Goal: Task Accomplishment & Management: Manage account settings

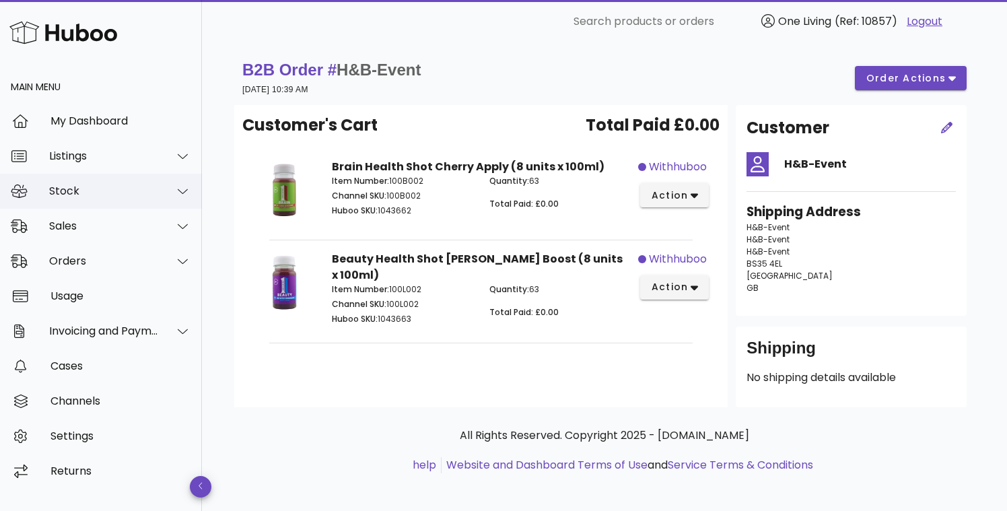
click at [97, 198] on div "Stock" at bounding box center [101, 191] width 202 height 35
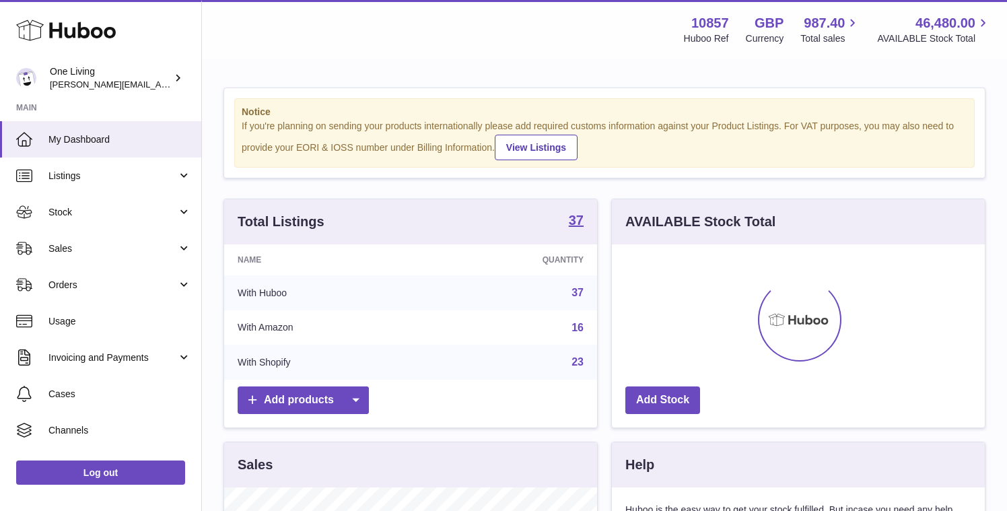
scroll to position [210, 373]
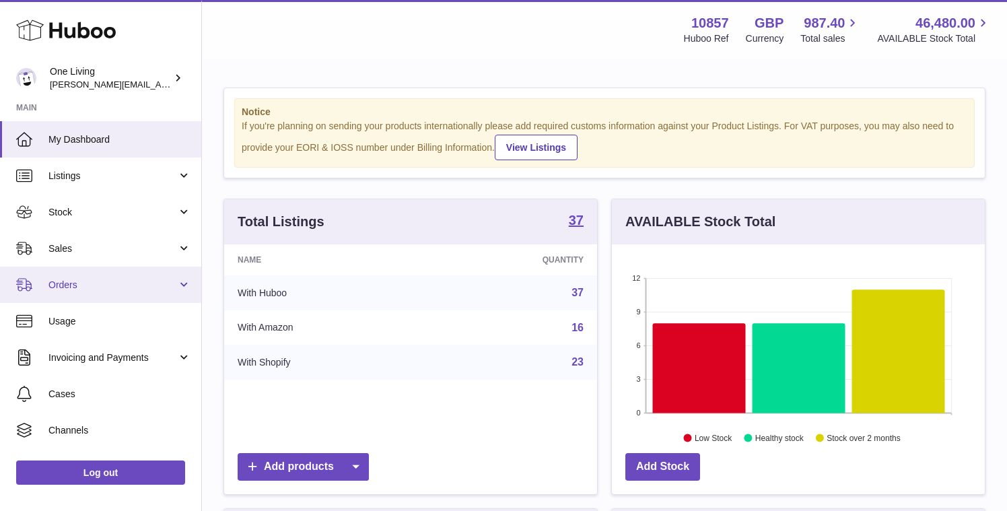
click at [146, 284] on span "Orders" at bounding box center [112, 285] width 129 height 13
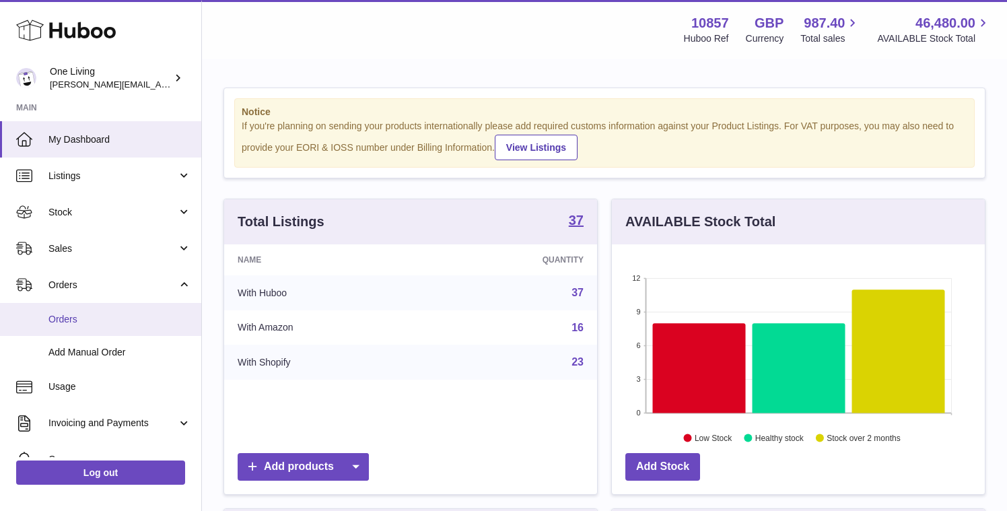
click at [114, 325] on span "Orders" at bounding box center [119, 319] width 143 height 13
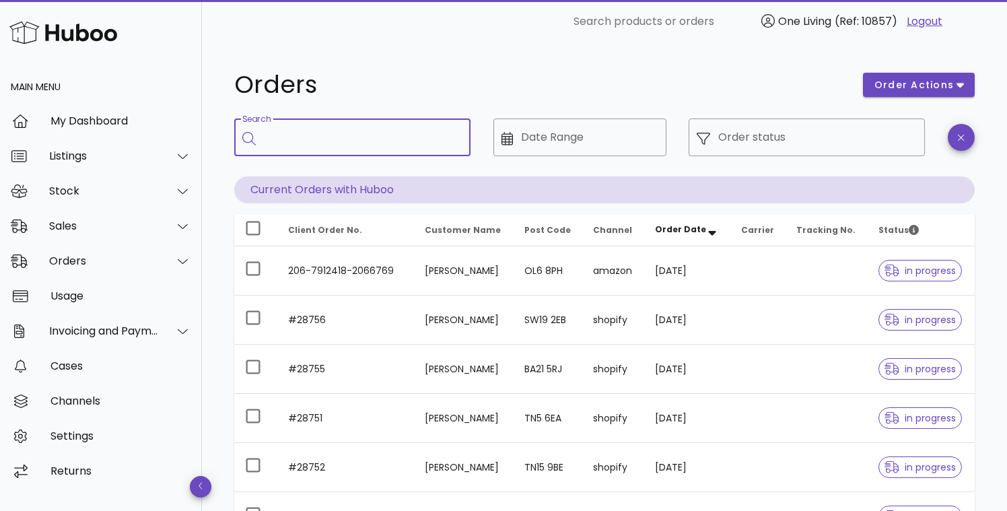
click at [343, 137] on input "Search" at bounding box center [362, 138] width 196 height 22
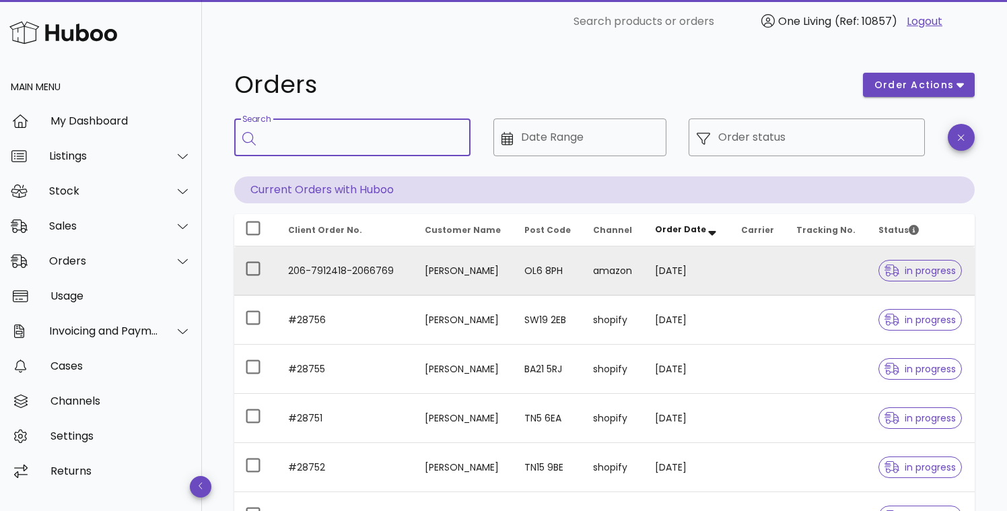
click at [311, 273] on td "206-7912418-2066769" at bounding box center [345, 270] width 137 height 49
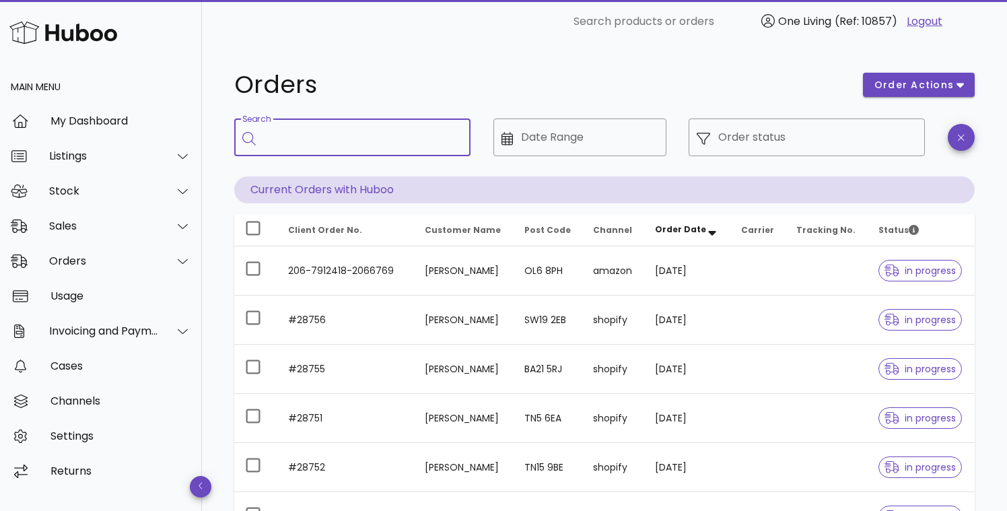
click at [264, 135] on input "Search" at bounding box center [362, 138] width 196 height 22
type input "********"
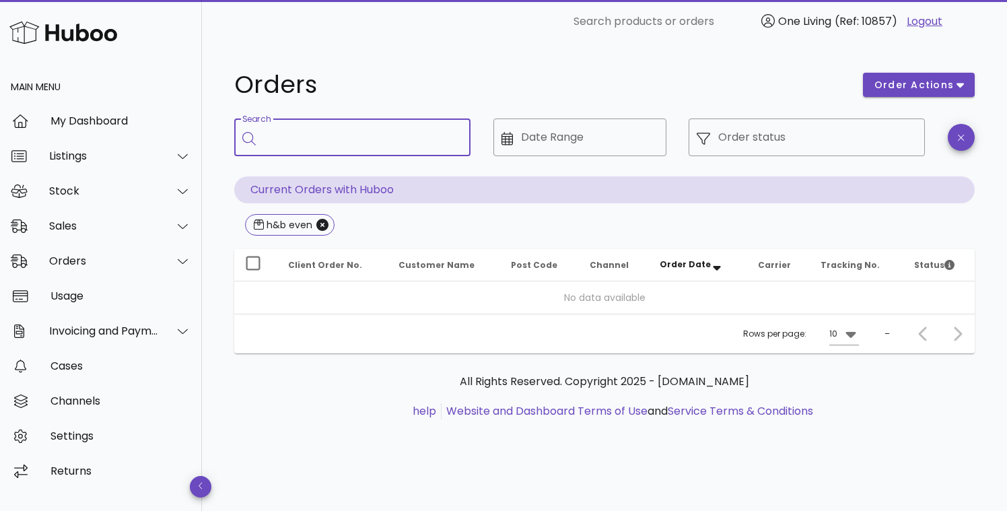
click at [333, 123] on div "Search" at bounding box center [362, 138] width 196 height 38
type input "*********"
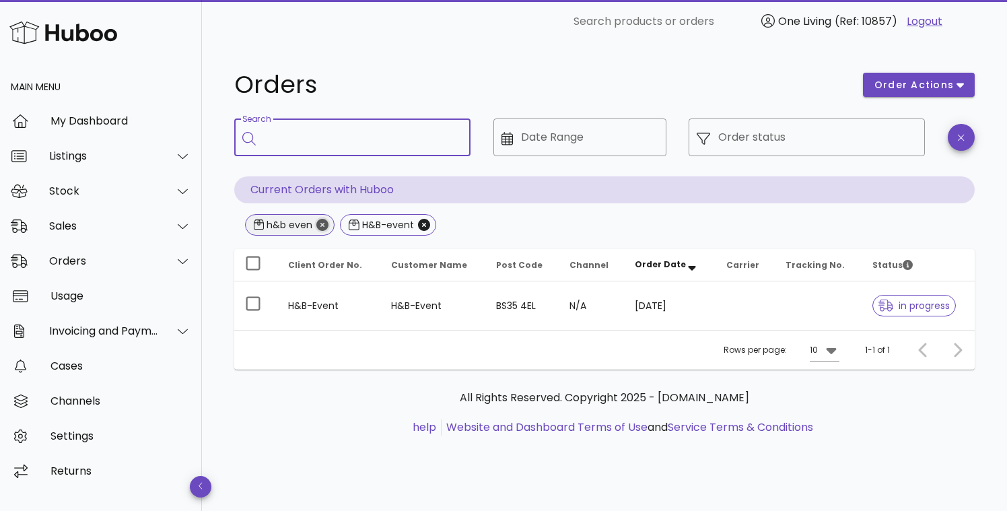
click at [322, 222] on icon "Close" at bounding box center [323, 225] width 12 height 12
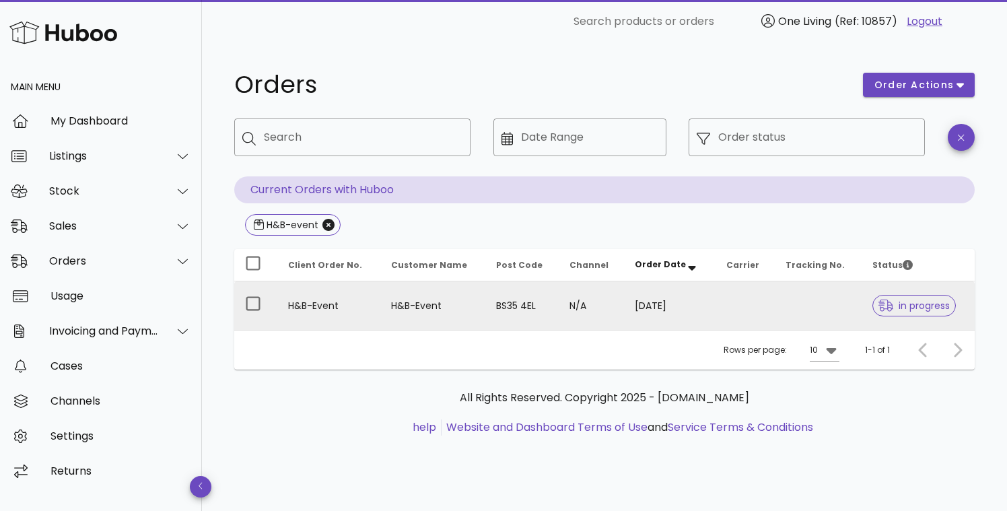
click at [321, 314] on td "H&B-Event" at bounding box center [328, 305] width 103 height 48
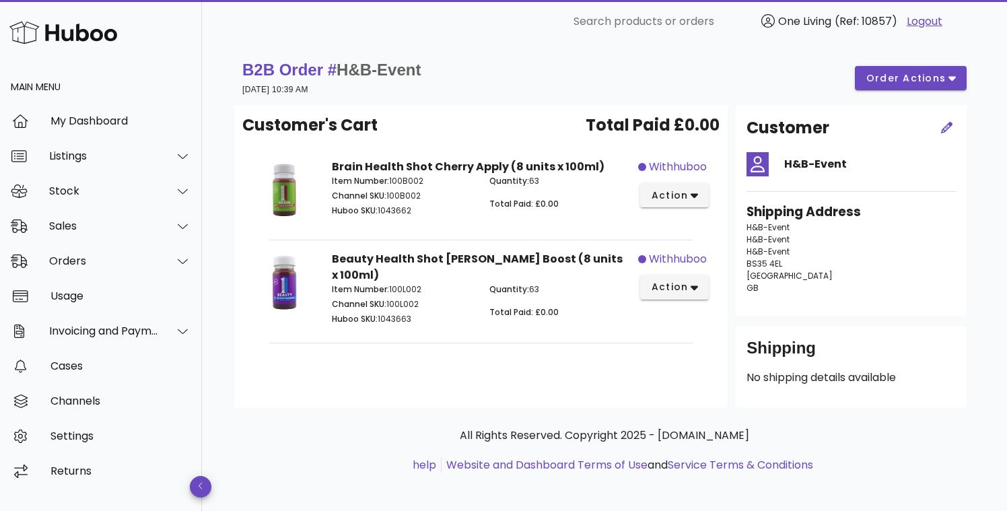
scroll to position [5, 0]
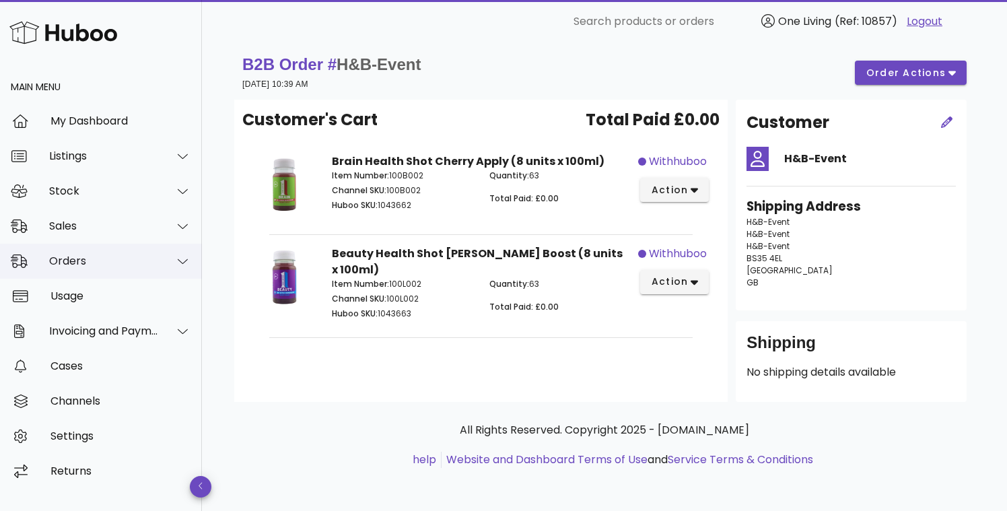
click at [114, 263] on div "Orders" at bounding box center [104, 261] width 110 height 13
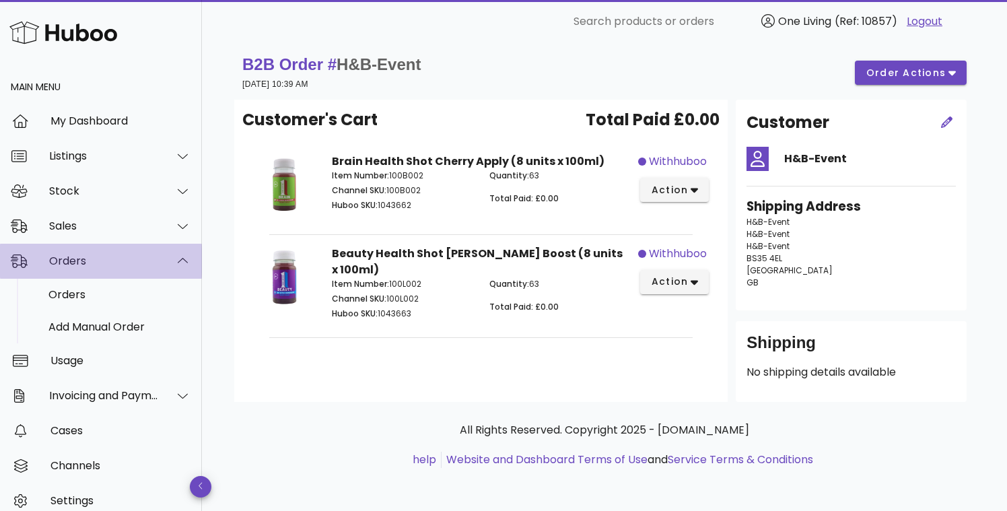
click at [114, 263] on div "Orders" at bounding box center [104, 261] width 110 height 13
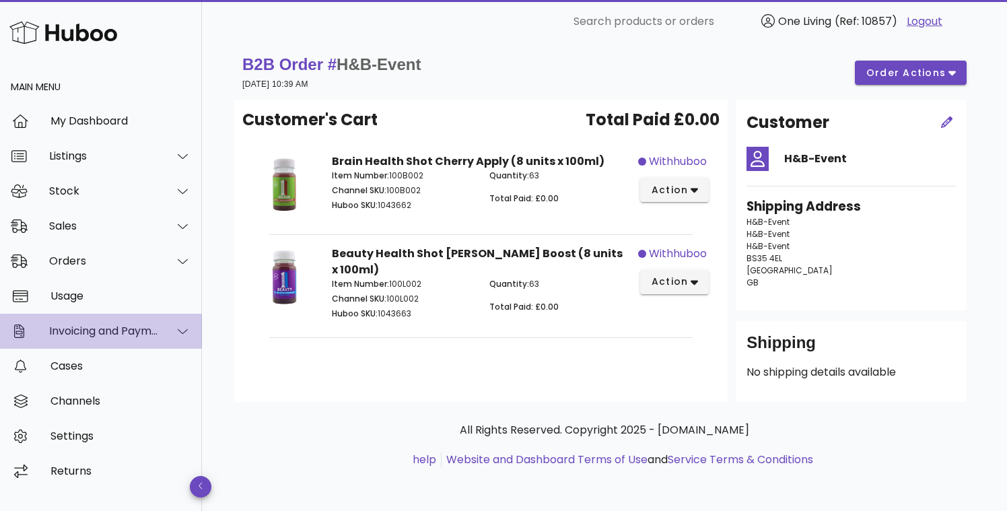
click at [160, 334] on div at bounding box center [175, 331] width 32 height 34
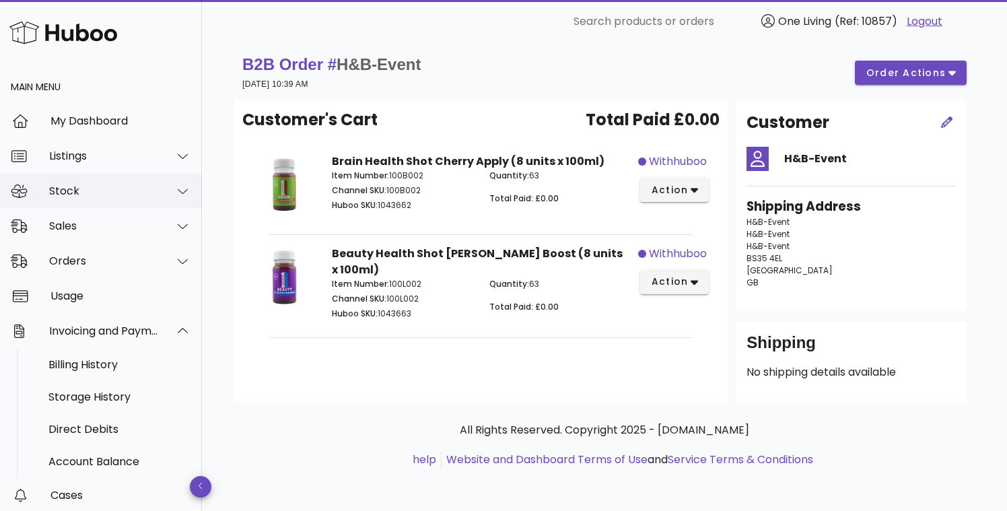
scroll to position [0, 0]
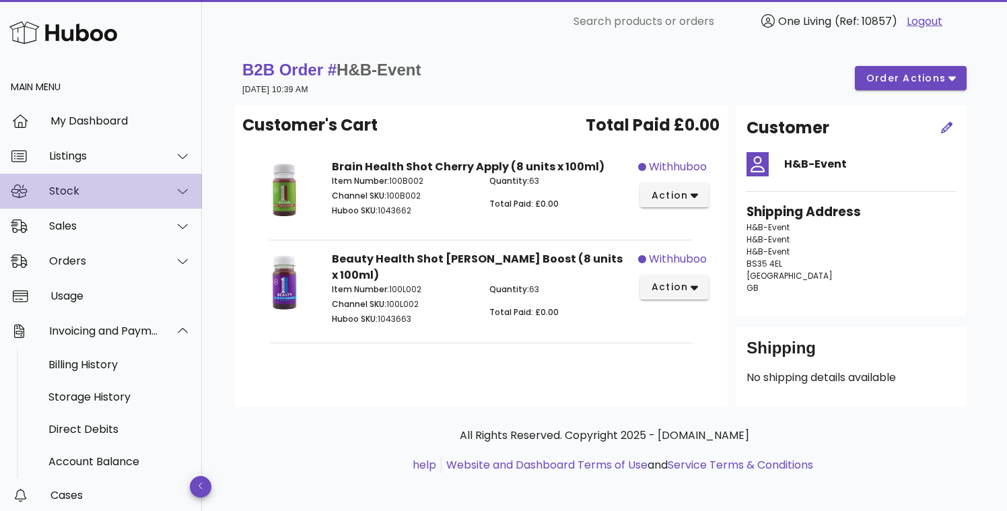
click at [138, 192] on div "Stock" at bounding box center [104, 191] width 110 height 13
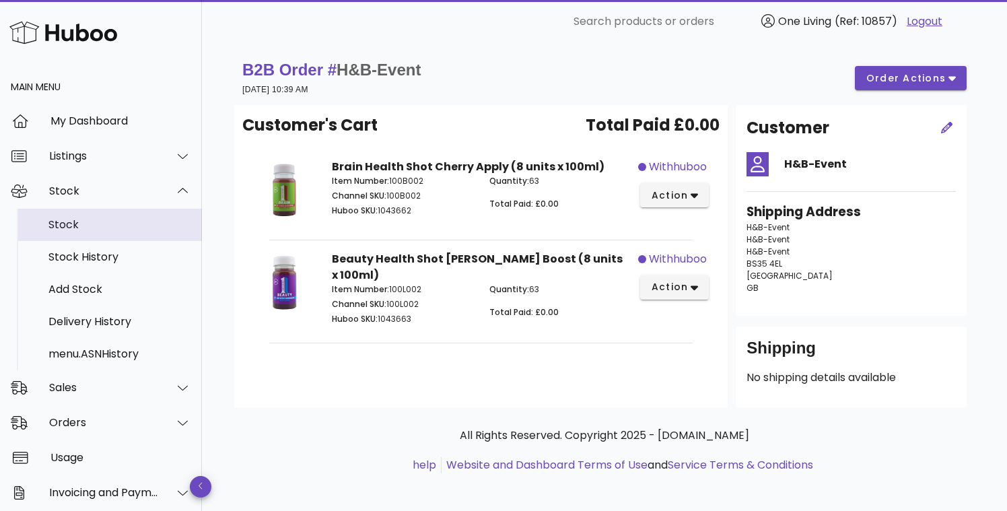
click at [124, 224] on div "Stock" at bounding box center [119, 224] width 143 height 13
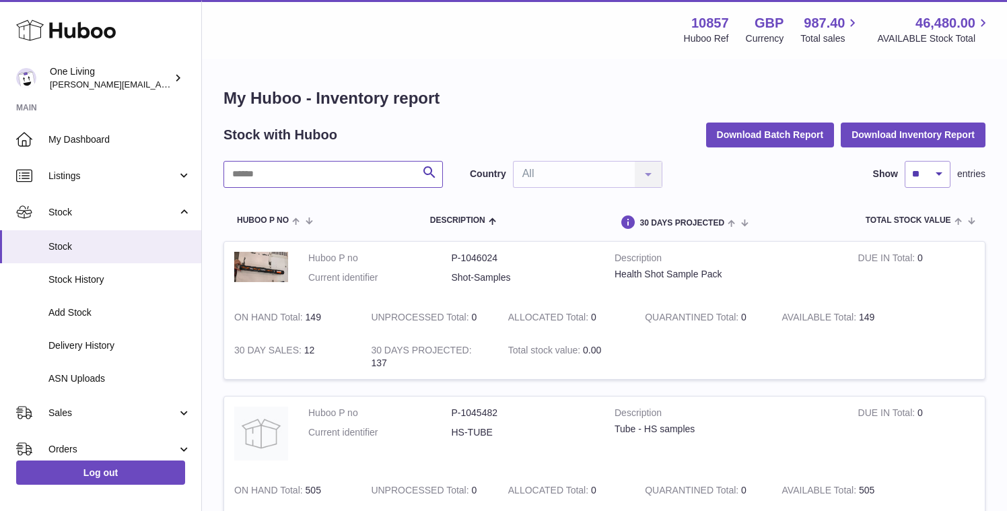
click at [360, 173] on input "text" at bounding box center [334, 174] width 220 height 27
type input "*******"
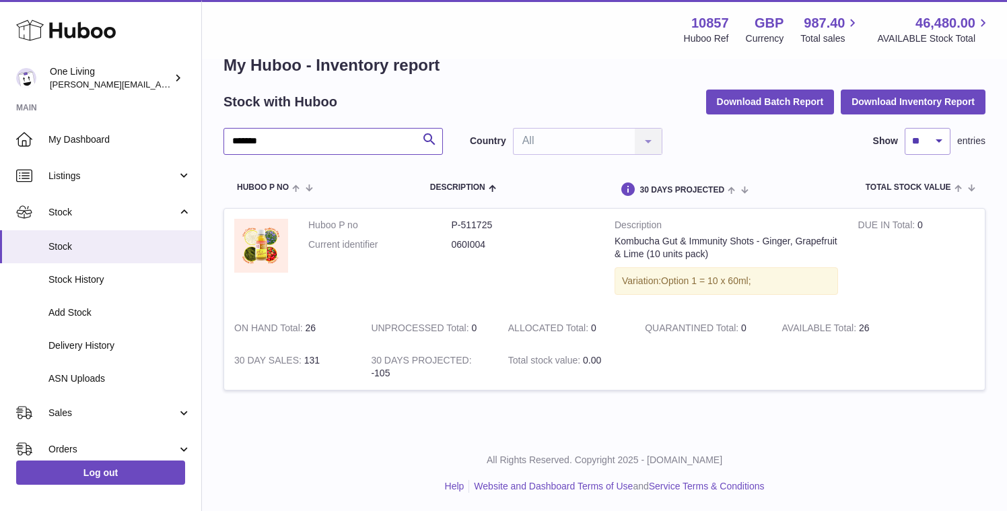
scroll to position [35, 0]
